Goal: Information Seeking & Learning: Learn about a topic

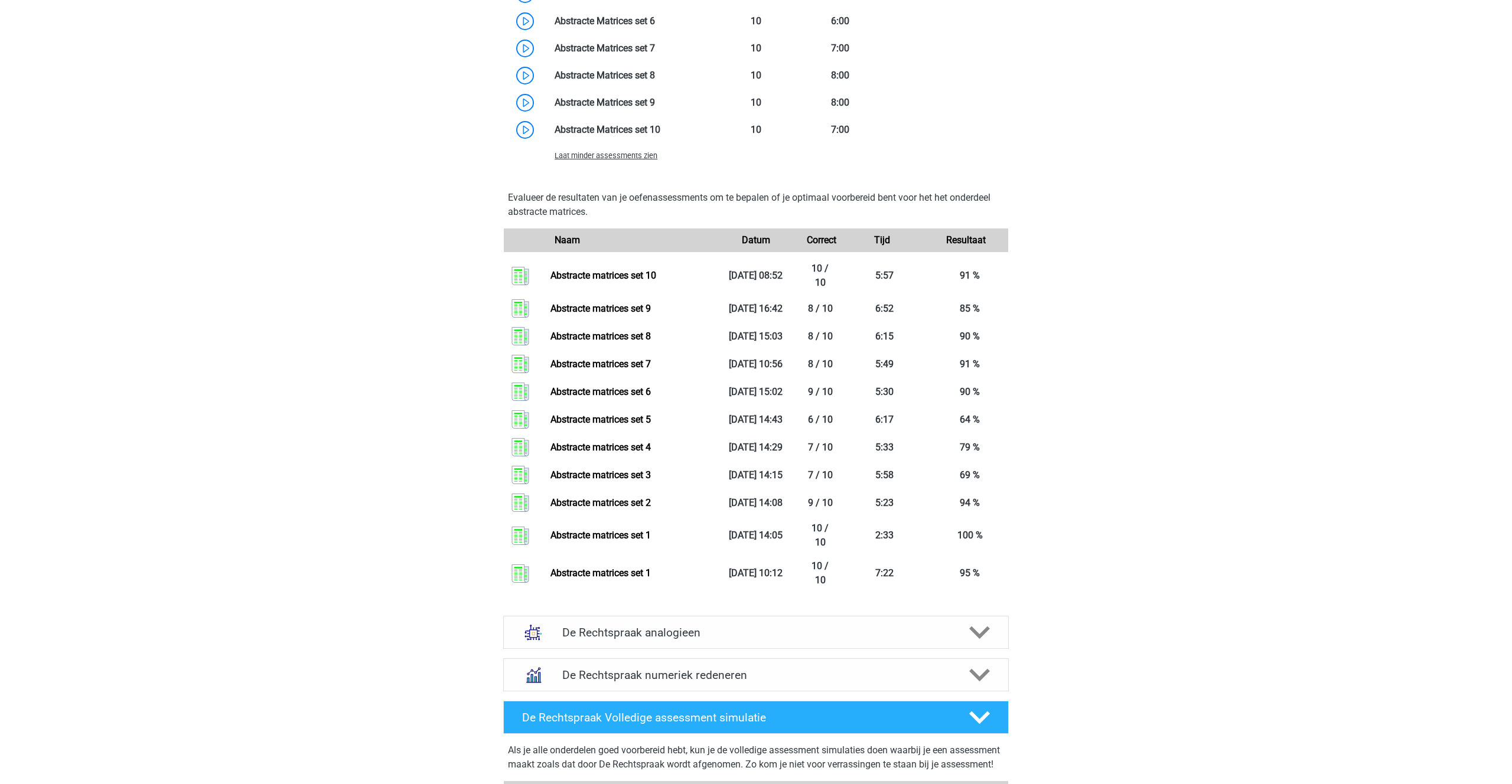
scroll to position [1258, 0]
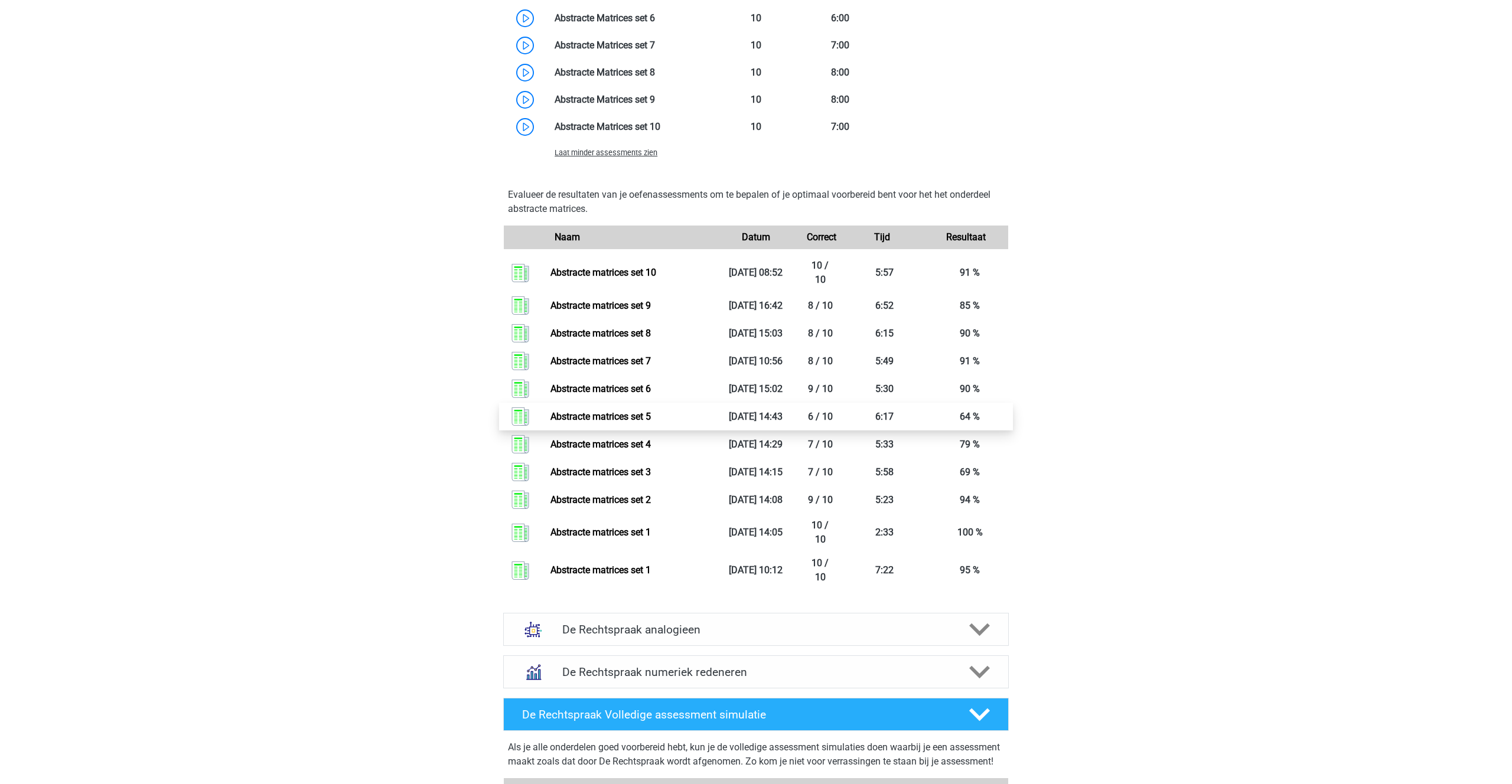
click at [588, 420] on link "Abstracte matrices set 5" at bounding box center [600, 416] width 100 height 11
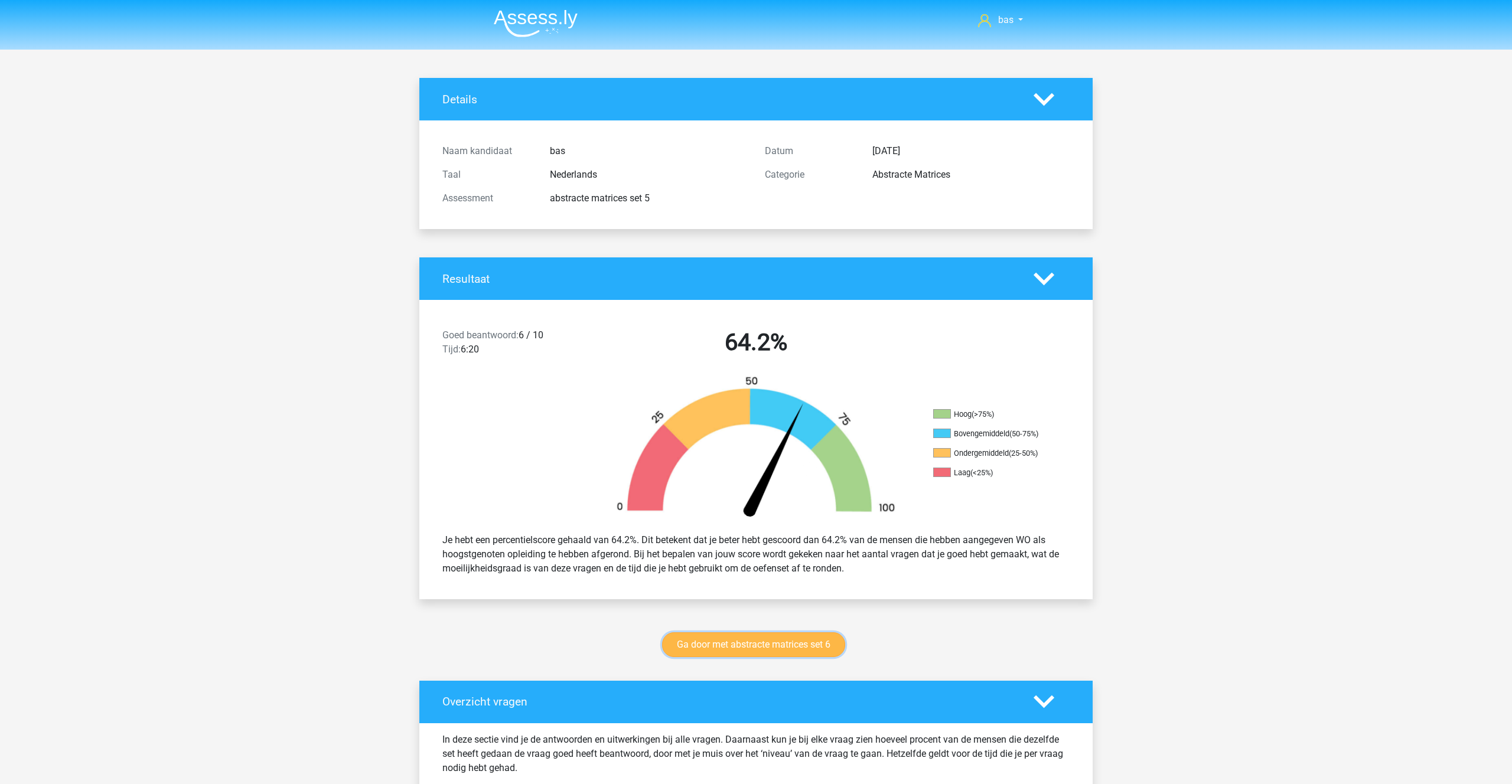
click at [744, 644] on link "Ga door met abstracte matrices set 6" at bounding box center [753, 644] width 183 height 25
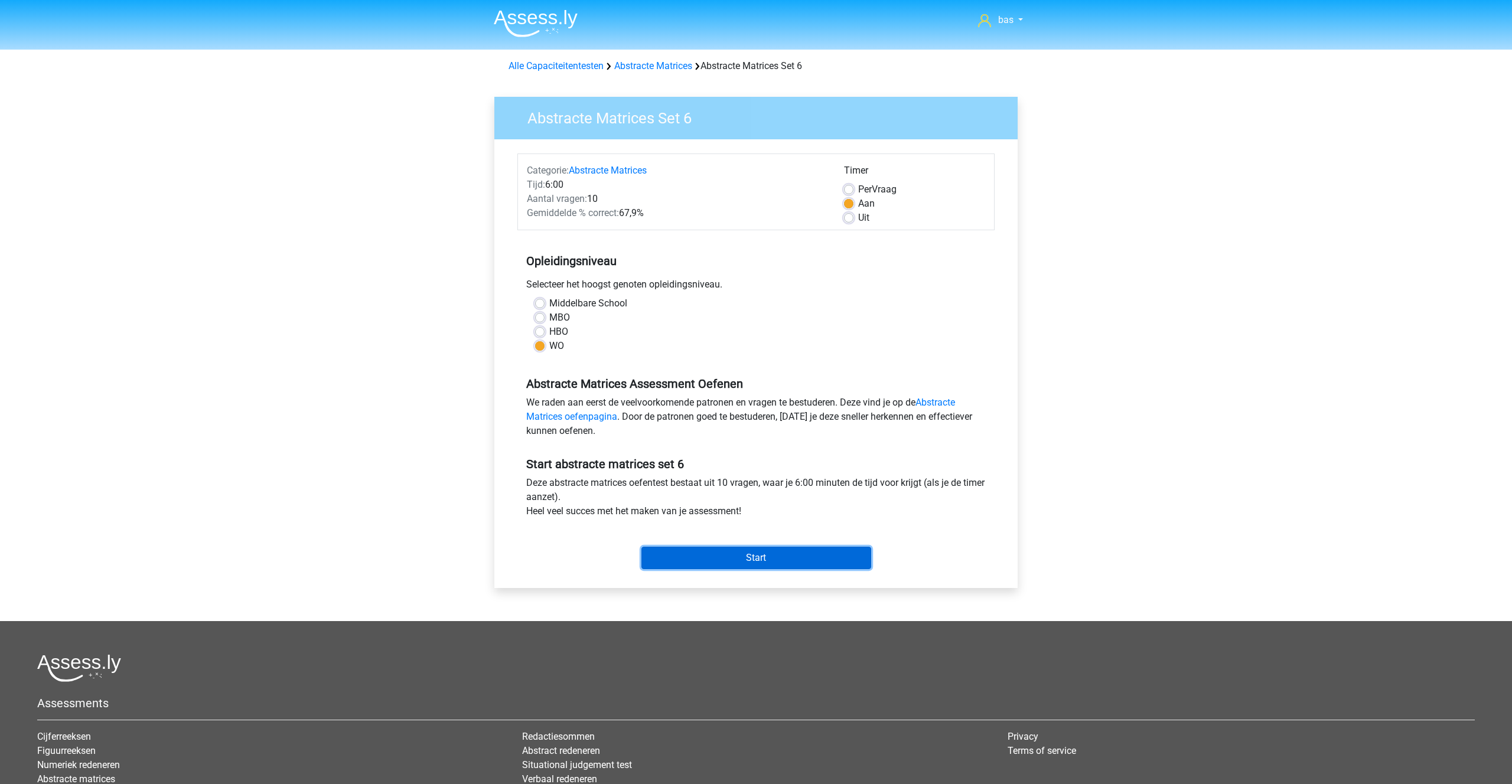
click at [761, 556] on input "Start" at bounding box center [756, 558] width 230 height 23
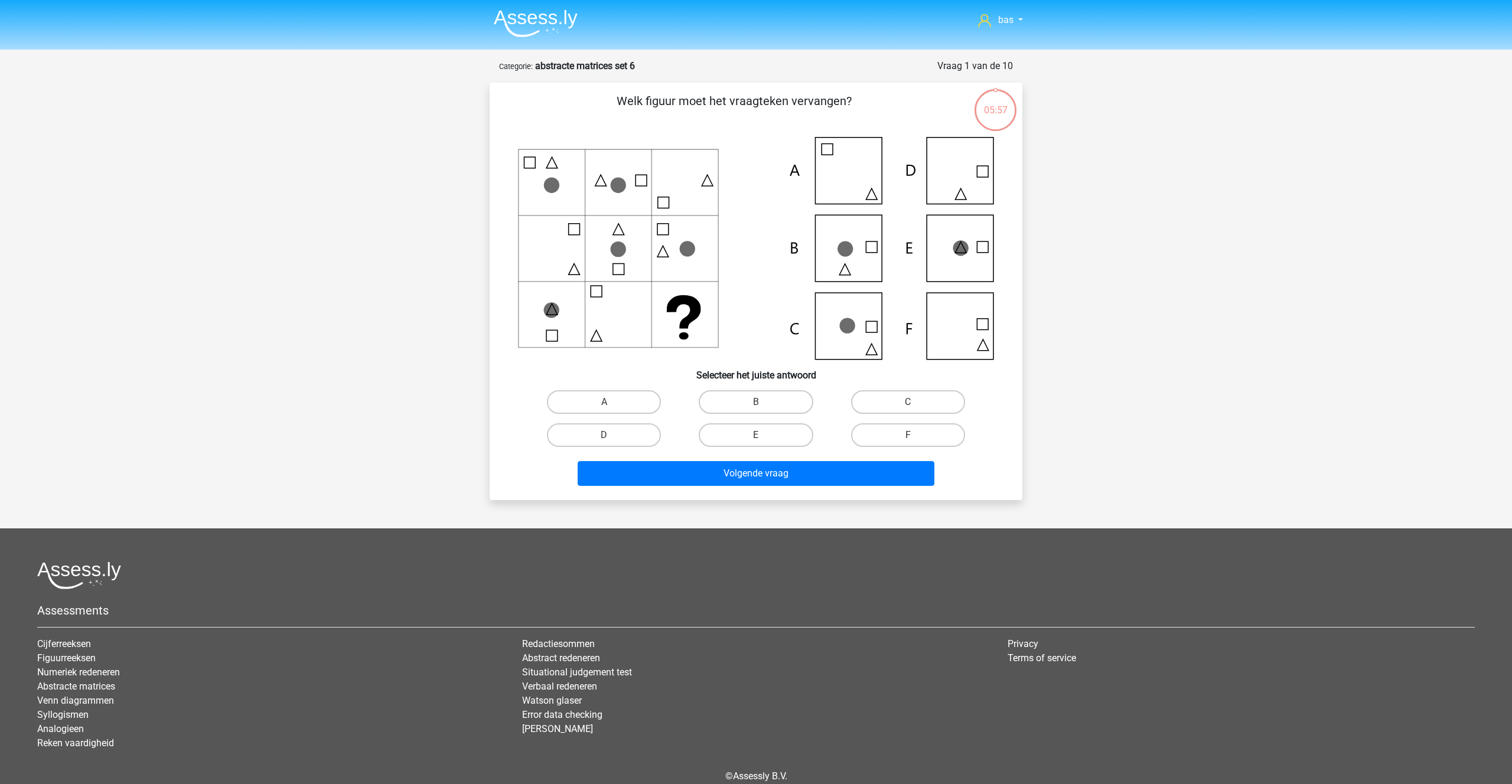
scroll to position [1, 0]
click at [880, 394] on label "C" at bounding box center [908, 401] width 114 height 24
click at [908, 401] on input "C" at bounding box center [912, 405] width 8 height 8
radio input "true"
click at [773, 472] on button "Volgende vraag" at bounding box center [756, 472] width 357 height 25
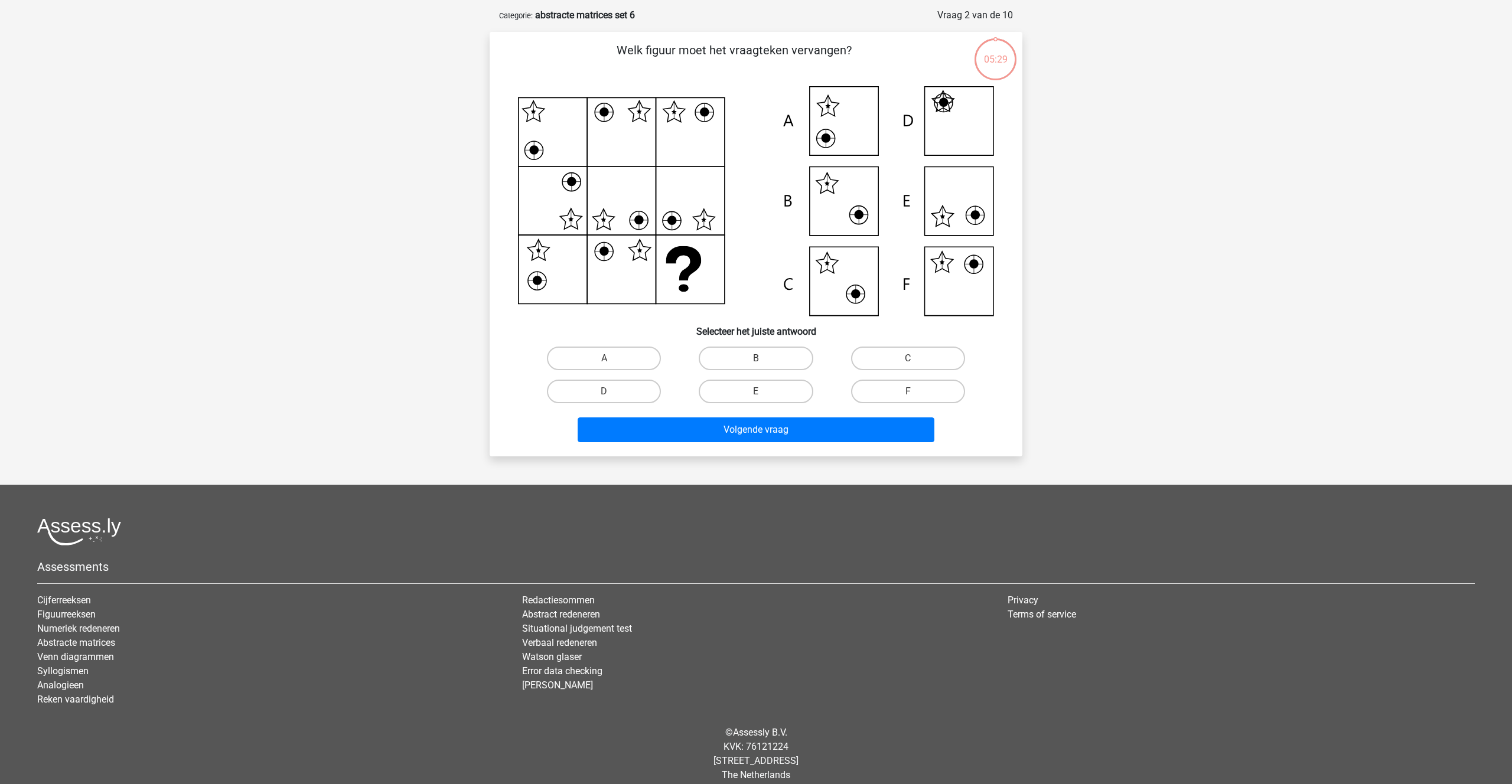
scroll to position [59, 0]
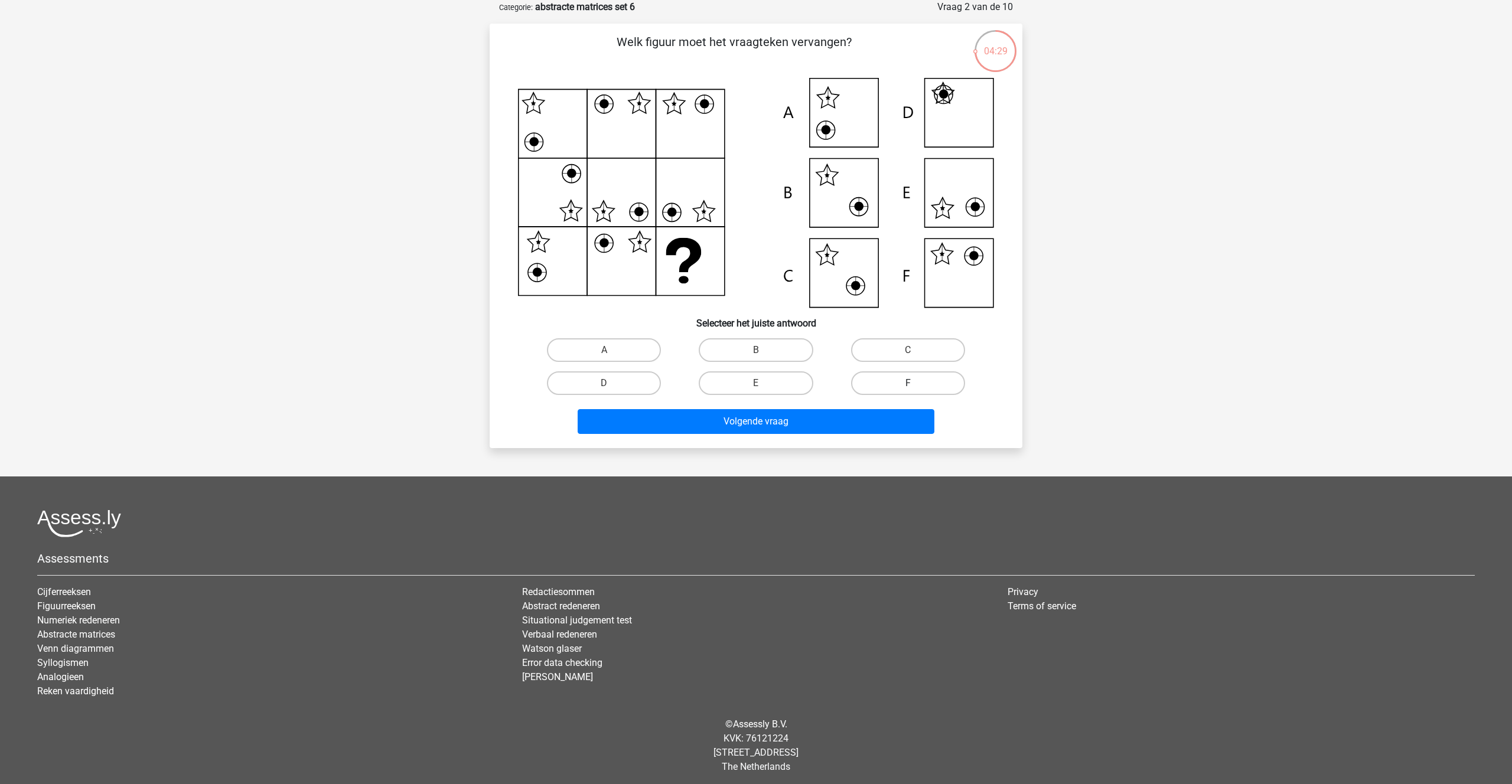
click at [889, 385] on label "F" at bounding box center [908, 383] width 114 height 24
click at [908, 385] on input "F" at bounding box center [912, 387] width 8 height 8
radio input "true"
click at [778, 423] on button "Volgende vraag" at bounding box center [756, 421] width 357 height 25
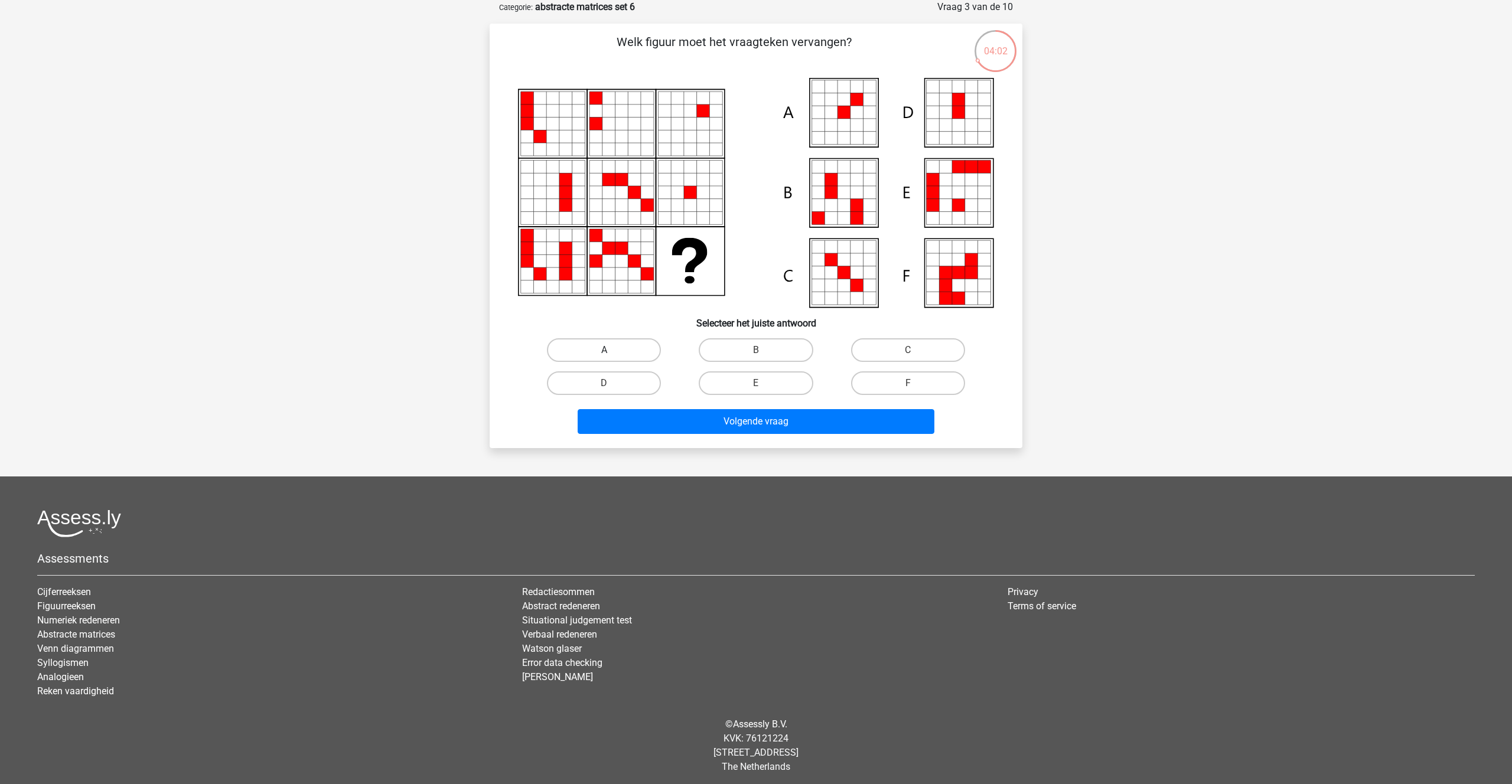
click at [631, 341] on label "A" at bounding box center [604, 350] width 114 height 24
click at [612, 350] on input "A" at bounding box center [608, 354] width 8 height 8
radio input "true"
click at [742, 417] on button "Volgende vraag" at bounding box center [756, 421] width 357 height 25
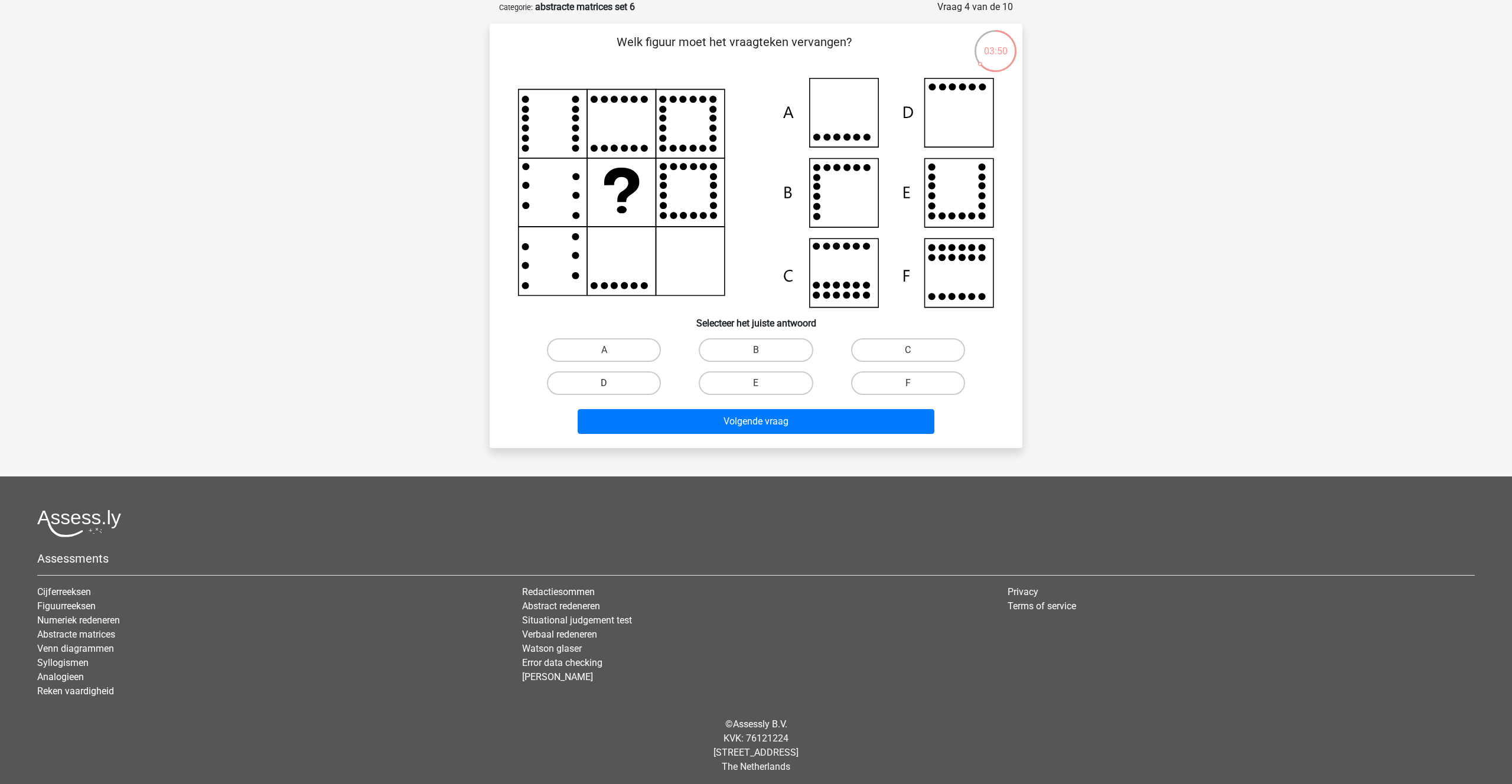
click at [589, 390] on label "D" at bounding box center [604, 383] width 114 height 24
click at [604, 390] on input "D" at bounding box center [608, 387] width 8 height 8
radio input "true"
click at [734, 423] on button "Volgende vraag" at bounding box center [756, 421] width 357 height 25
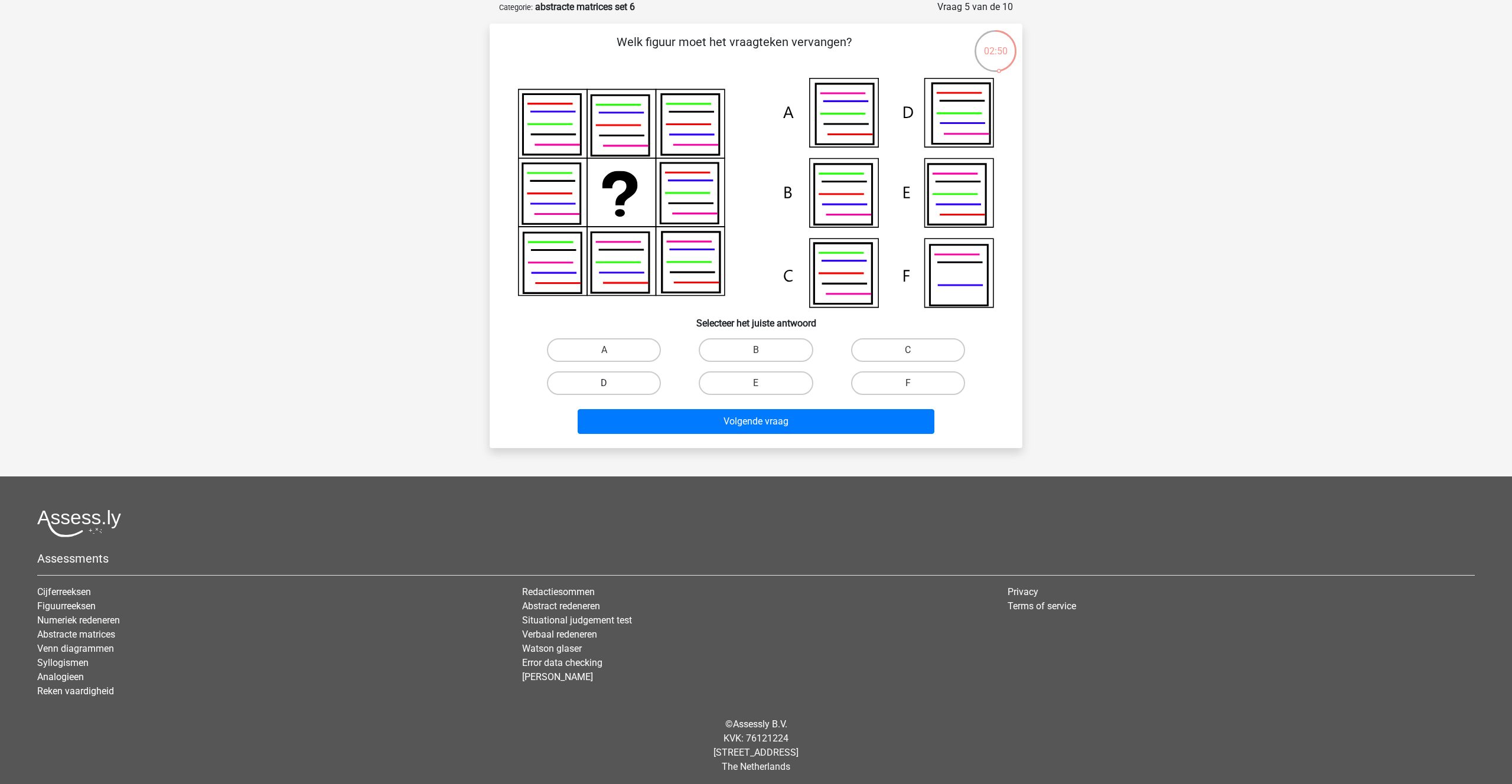
click at [607, 382] on label "D" at bounding box center [604, 383] width 114 height 24
click at [607, 383] on input "D" at bounding box center [608, 387] width 8 height 8
radio input "true"
click at [751, 421] on button "Volgende vraag" at bounding box center [756, 421] width 357 height 25
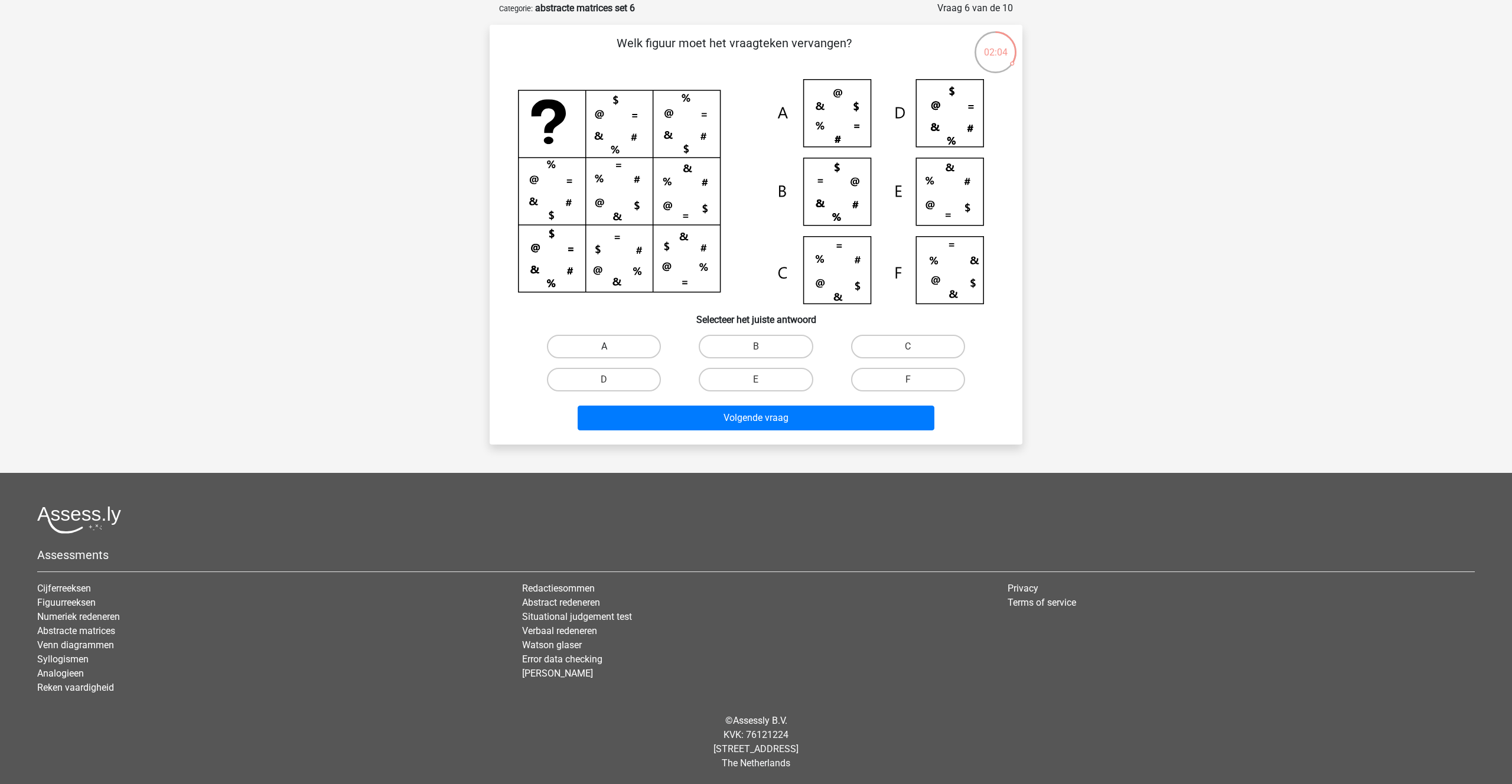
click at [582, 345] on label "A" at bounding box center [604, 346] width 114 height 24
click at [604, 346] on input "A" at bounding box center [608, 350] width 8 height 8
radio input "true"
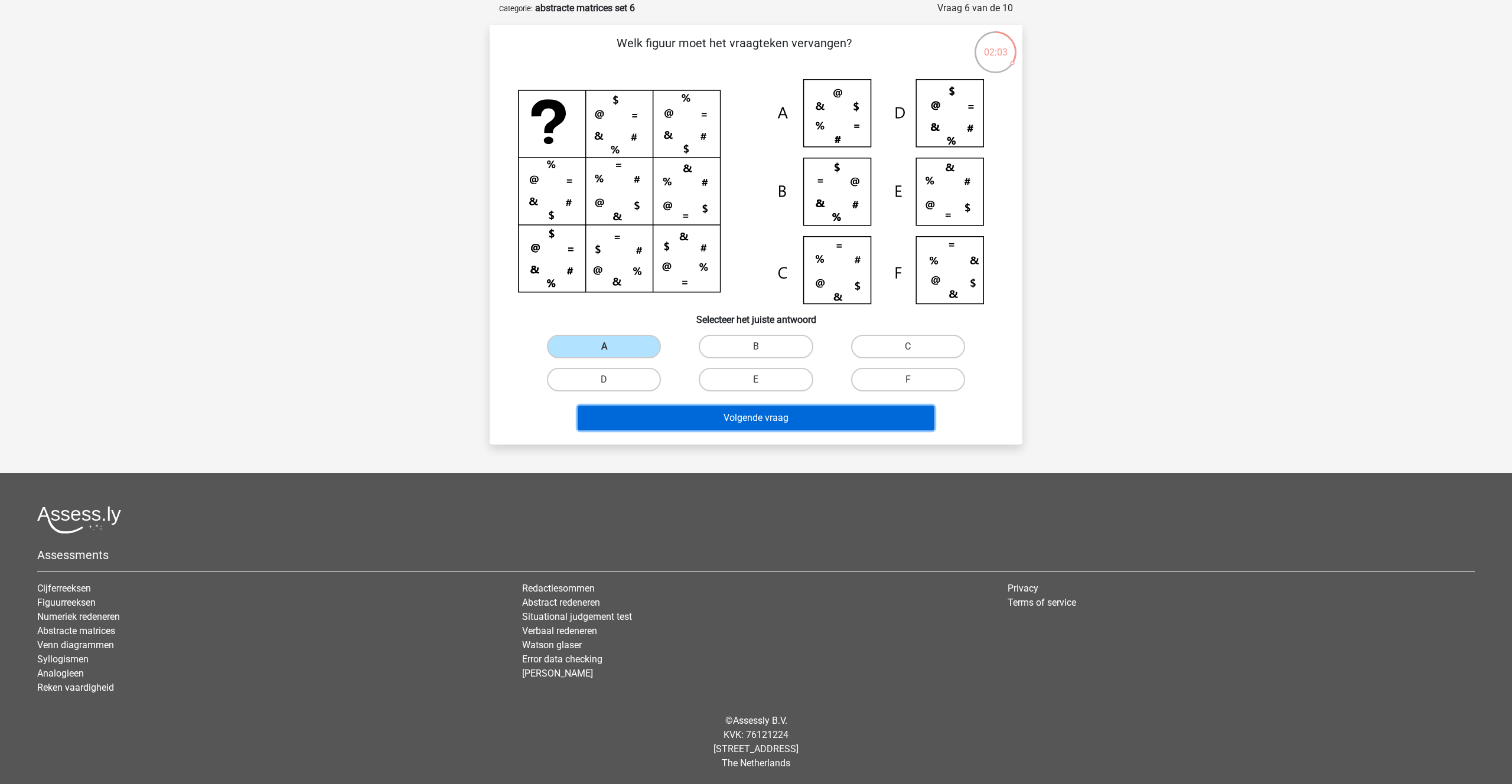
click at [733, 417] on button "Volgende vraag" at bounding box center [756, 418] width 357 height 25
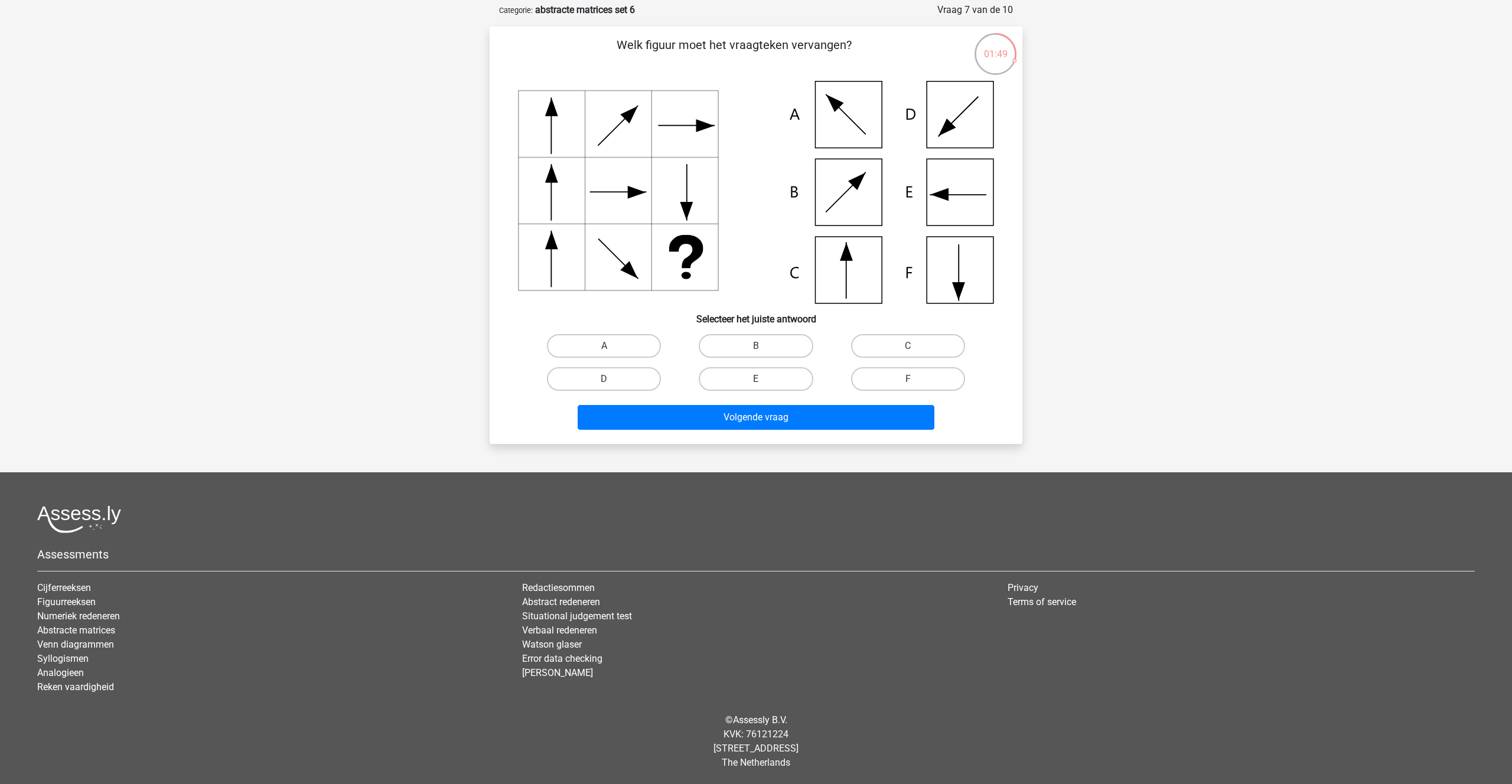
scroll to position [53, 0]
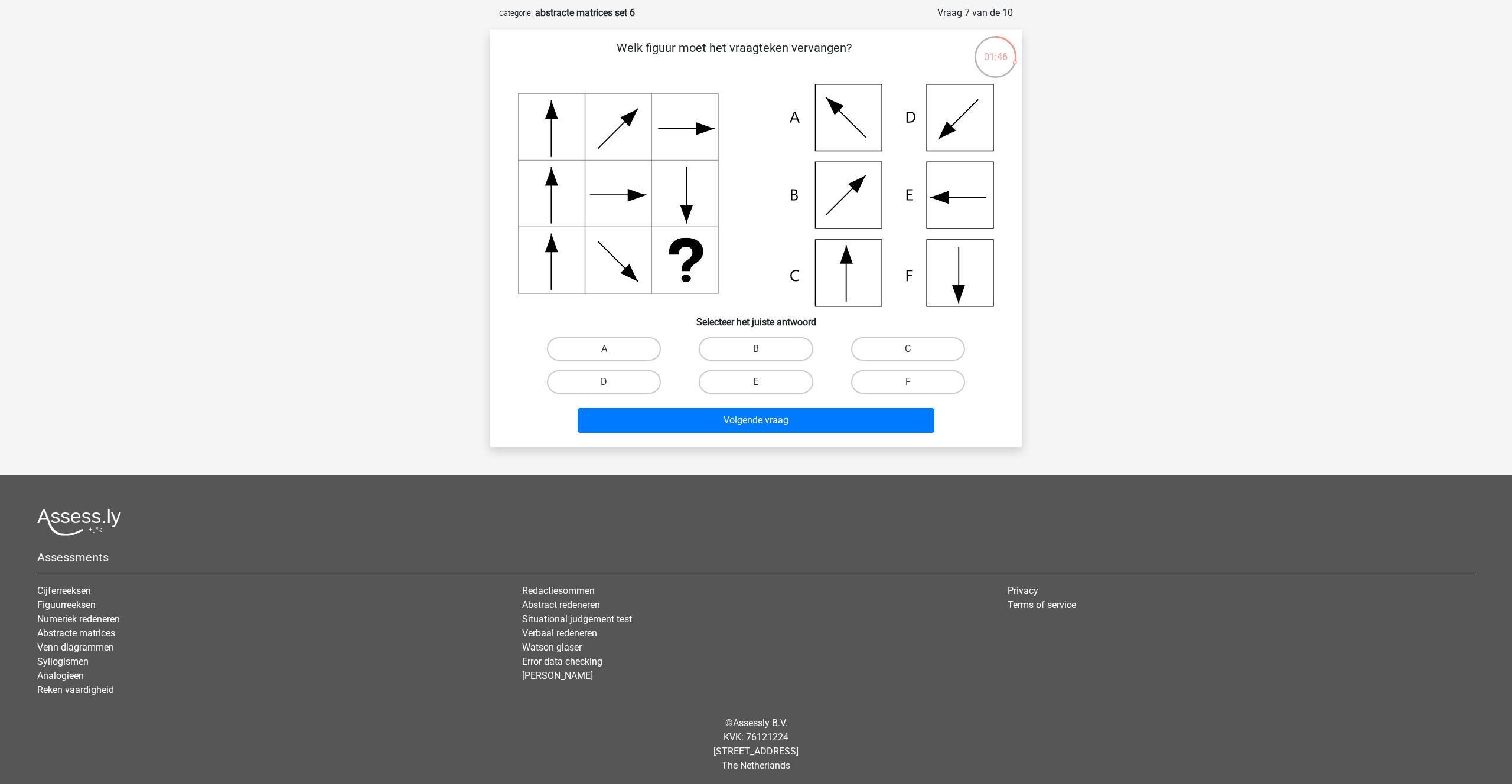
click at [728, 388] on label "E" at bounding box center [755, 382] width 114 height 24
click at [756, 388] on input "E" at bounding box center [760, 386] width 8 height 8
radio input "true"
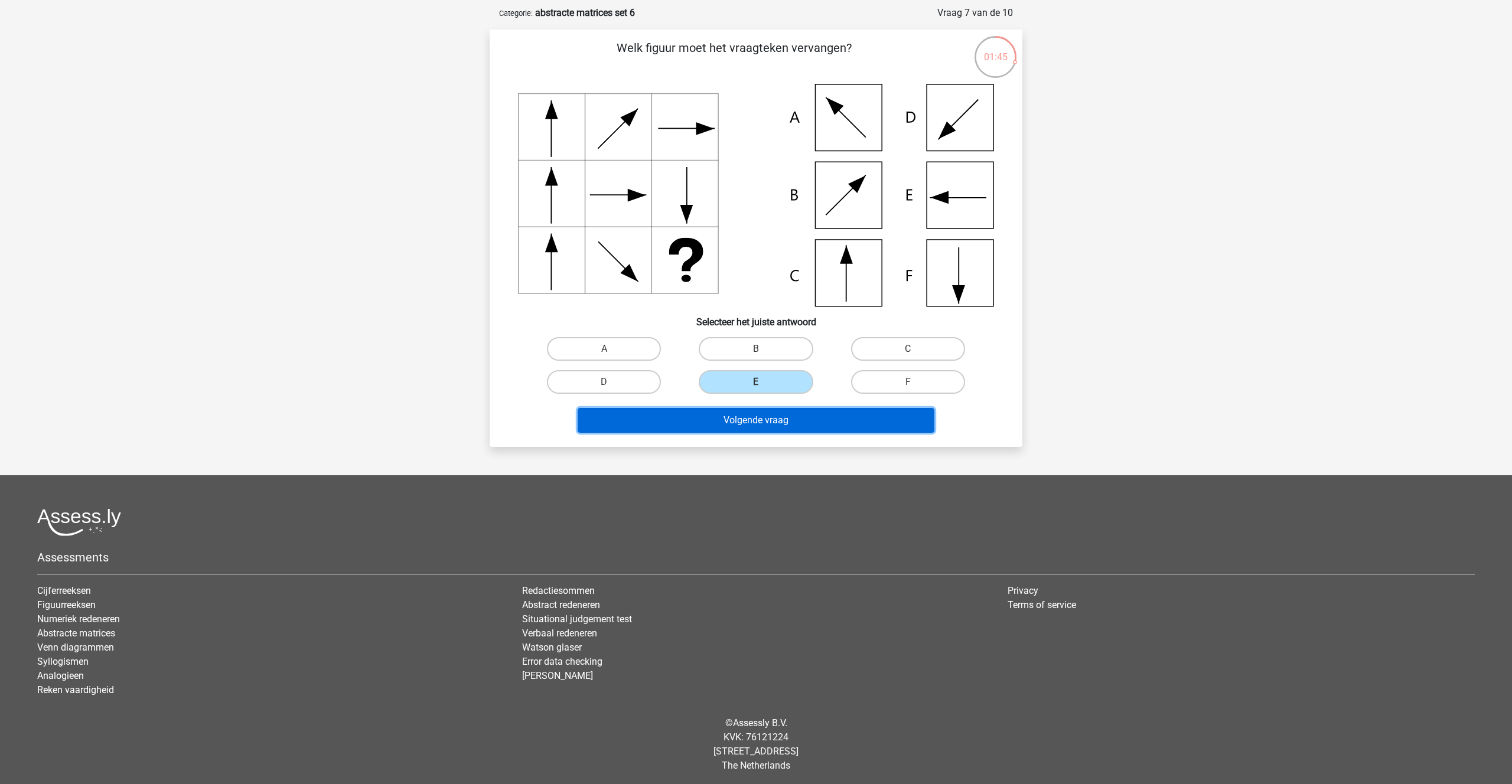
click at [728, 411] on button "Volgende vraag" at bounding box center [756, 420] width 357 height 25
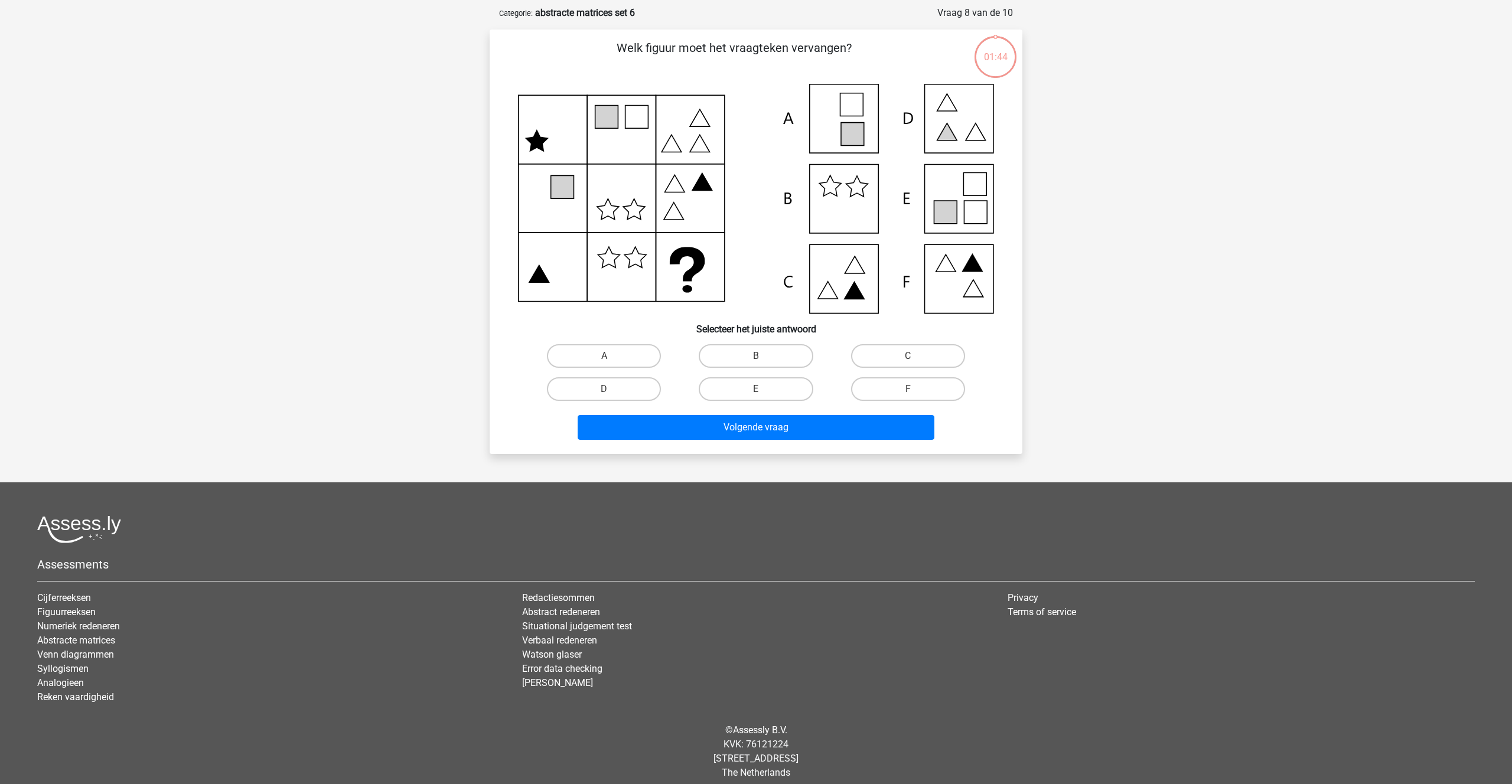
scroll to position [59, 0]
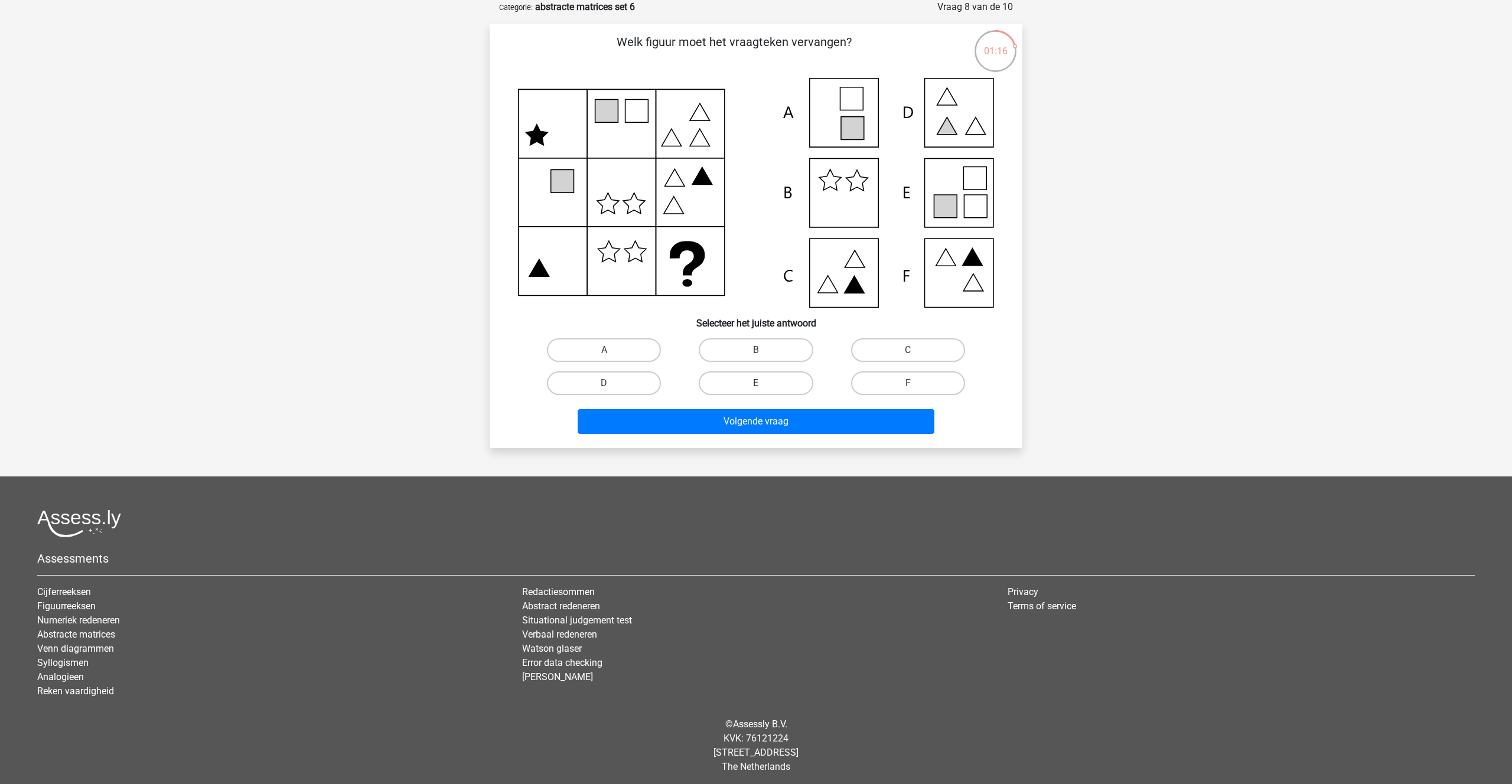
click at [719, 382] on label "E" at bounding box center [755, 383] width 114 height 24
click at [756, 383] on input "E" at bounding box center [760, 387] width 8 height 8
radio input "true"
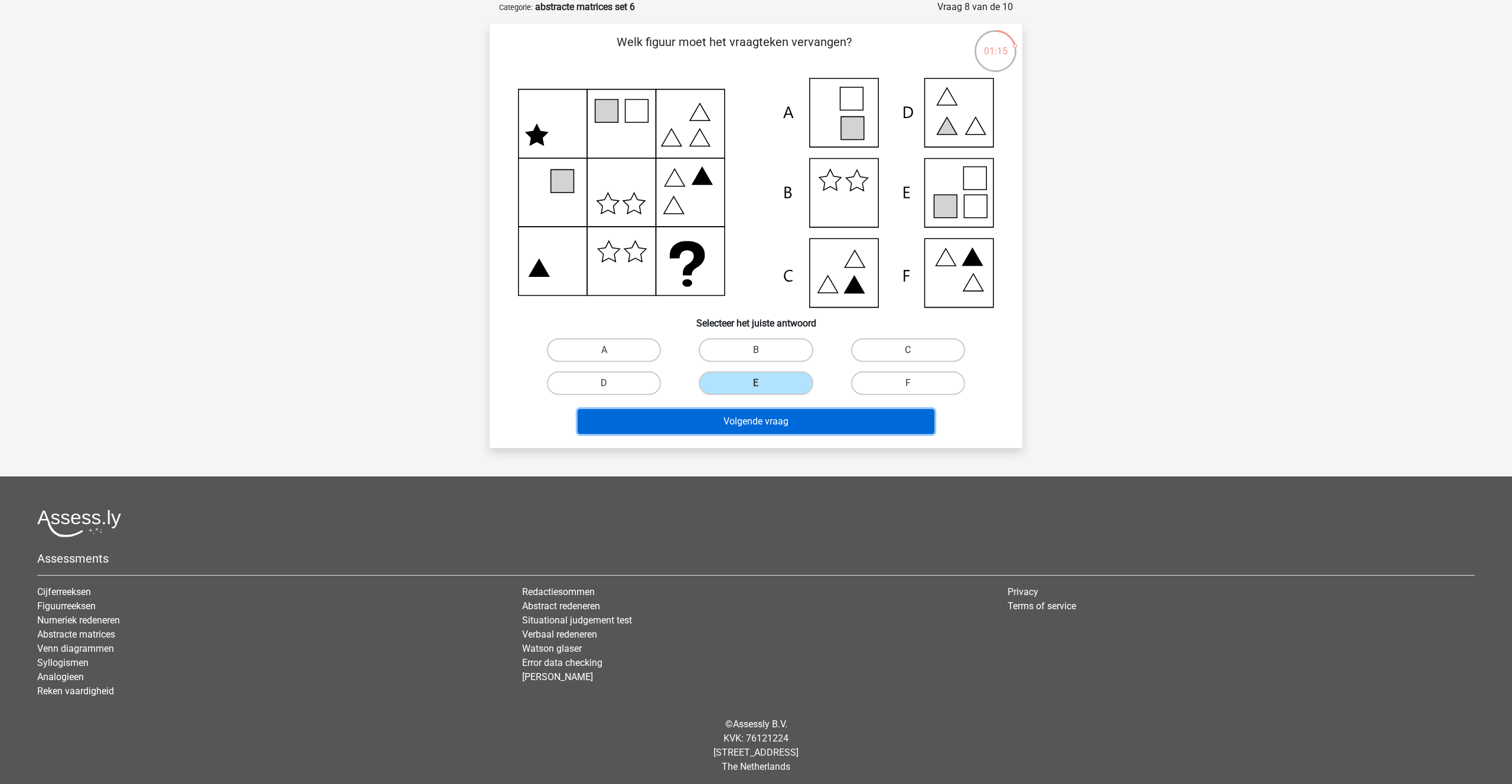
click at [746, 424] on button "Volgende vraag" at bounding box center [756, 421] width 357 height 25
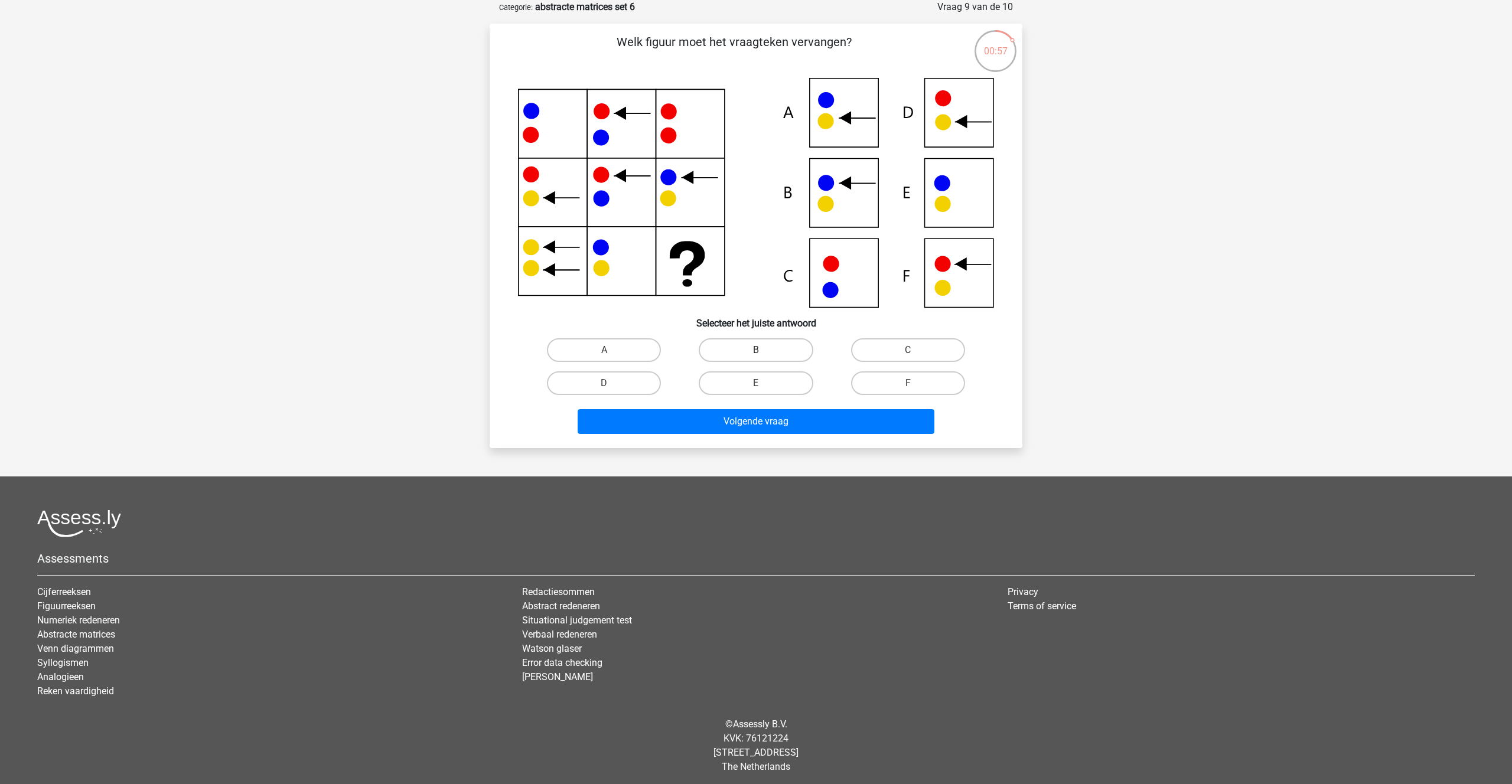
click at [751, 344] on label "B" at bounding box center [755, 350] width 114 height 24
click at [756, 350] on input "B" at bounding box center [760, 354] width 8 height 8
radio input "true"
click at [748, 424] on button "Volgende vraag" at bounding box center [756, 421] width 357 height 25
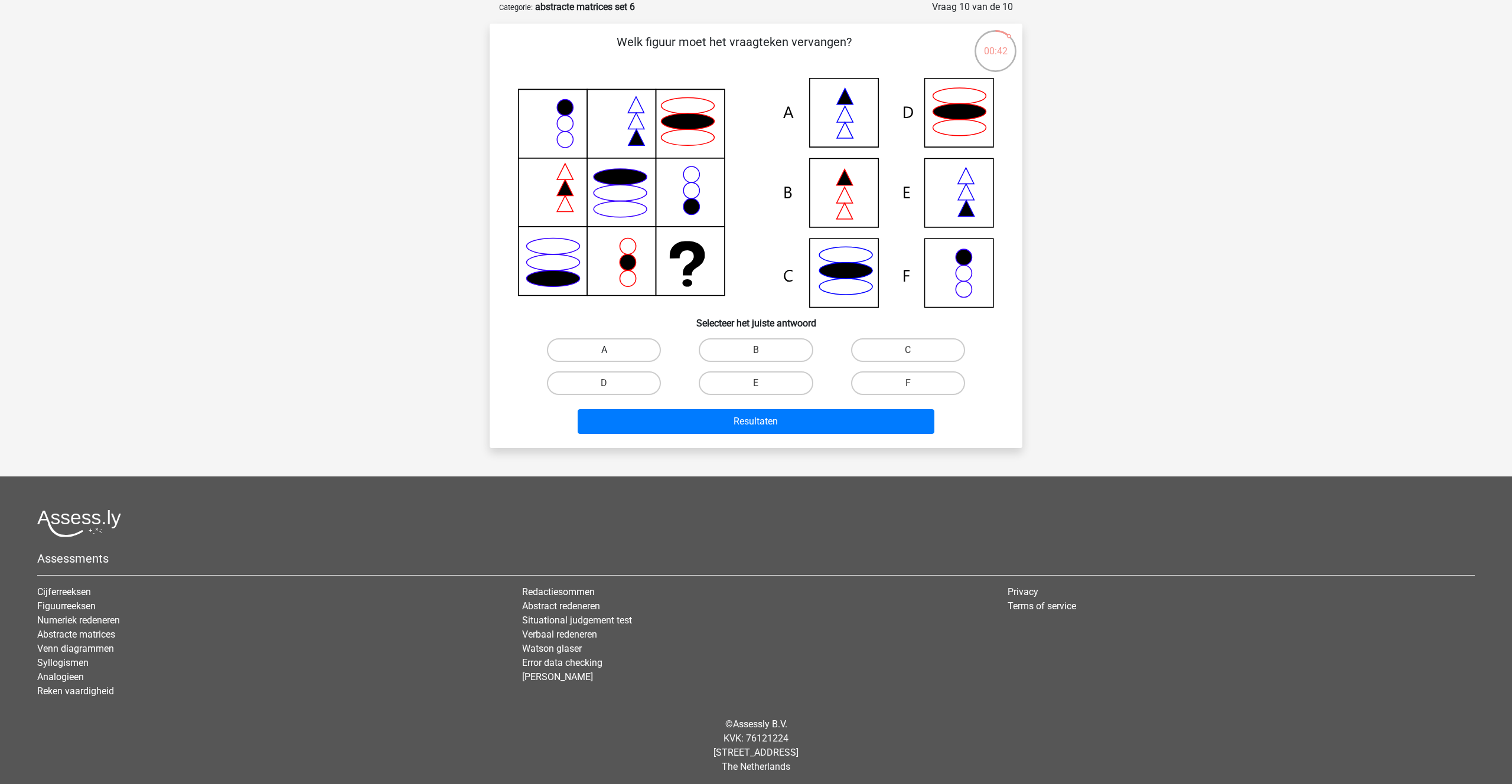
click at [606, 349] on label "A" at bounding box center [604, 350] width 114 height 24
click at [606, 350] on input "A" at bounding box center [608, 354] width 8 height 8
radio input "true"
click at [739, 416] on button "Resultaten" at bounding box center [756, 421] width 357 height 25
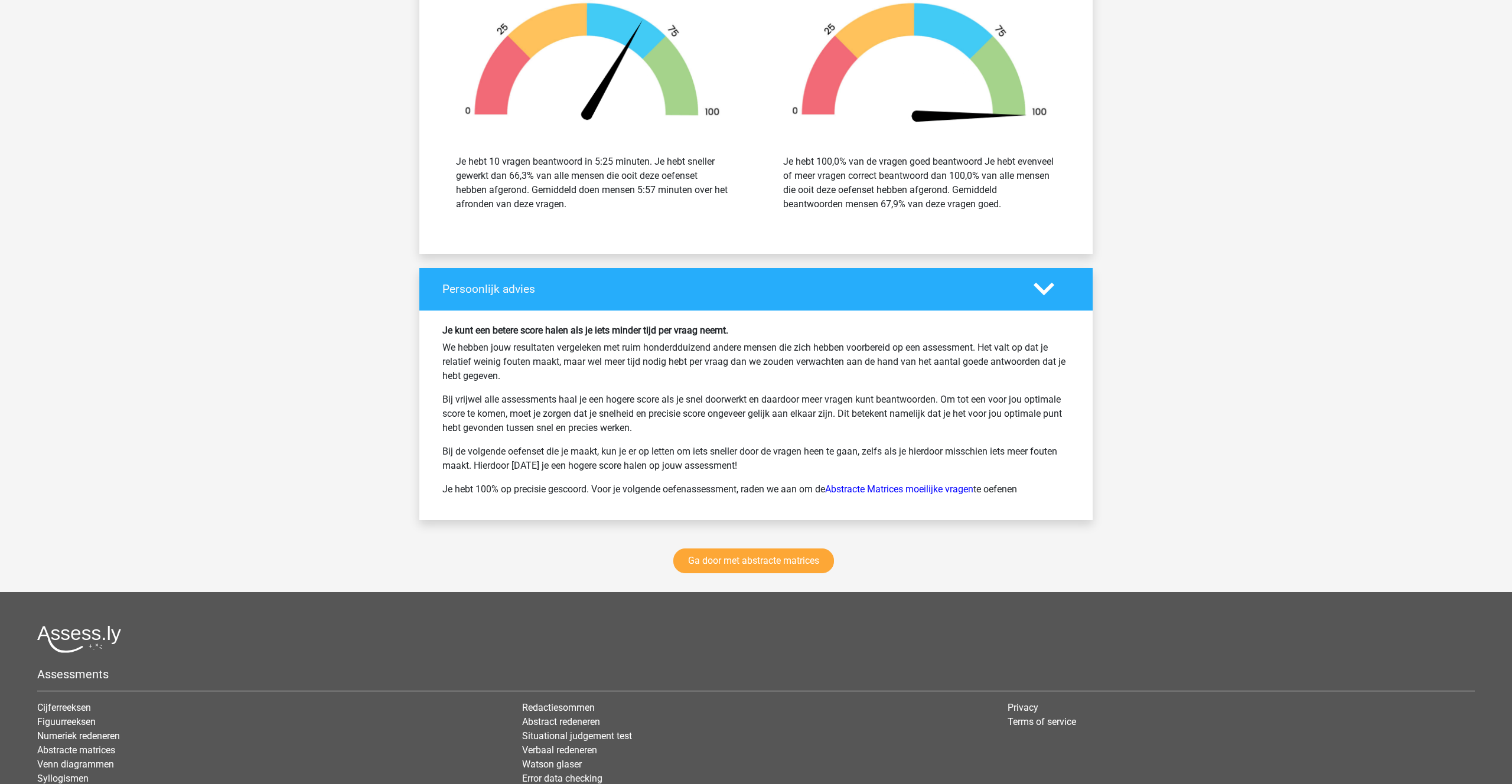
scroll to position [1328, 0]
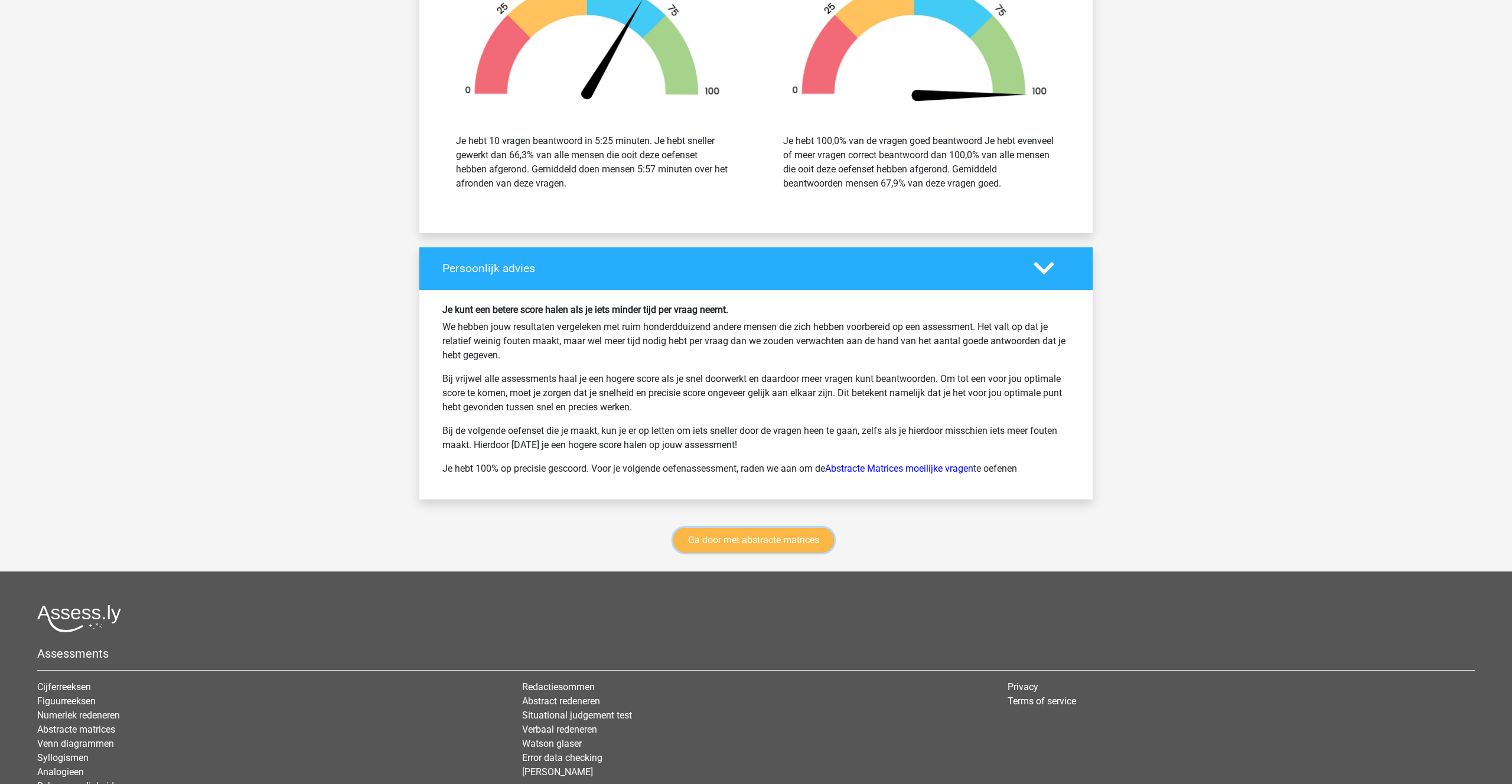
click at [757, 546] on link "Ga door met abstracte matrices" at bounding box center [753, 540] width 160 height 25
